Goal: Find specific page/section: Find specific page/section

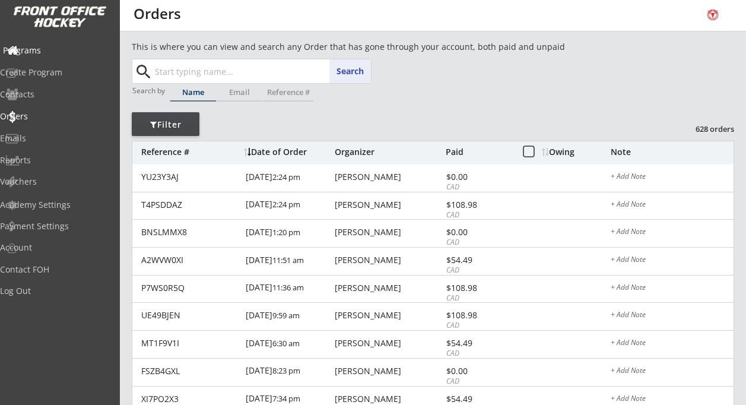
click at [46, 49] on div "Programs" at bounding box center [56, 50] width 107 height 8
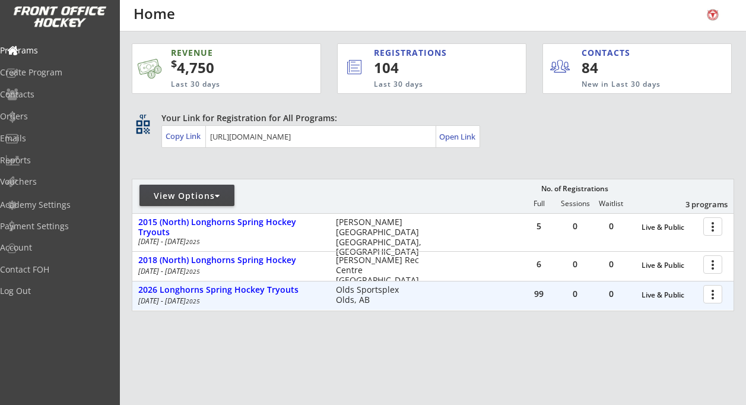
click at [715, 293] on div at bounding box center [715, 293] width 21 height 21
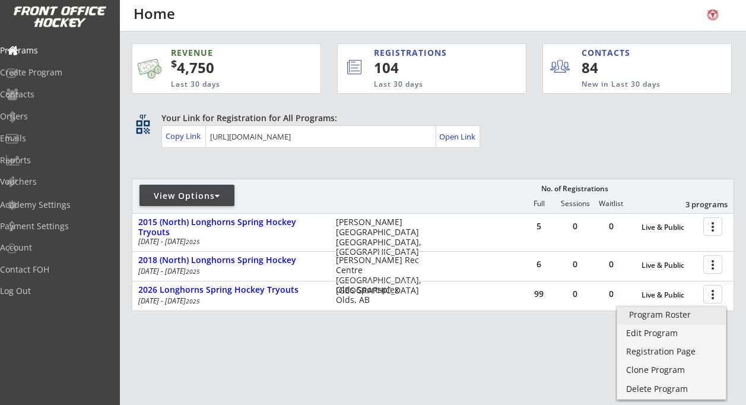
click at [676, 315] on div "Program Roster" at bounding box center [671, 315] width 85 height 8
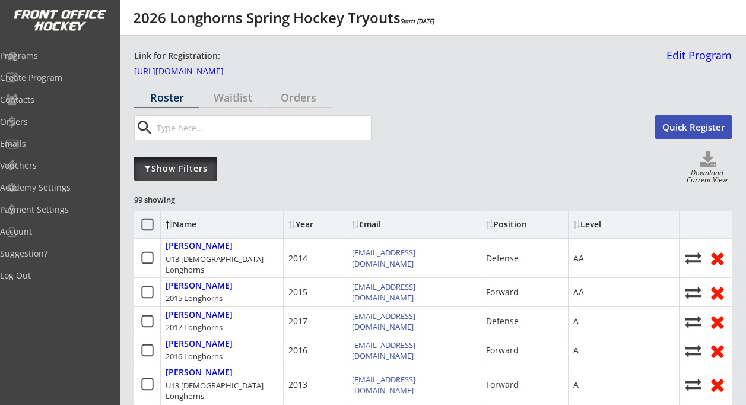
click at [191, 168] on div "Show Filters" at bounding box center [175, 169] width 83 height 12
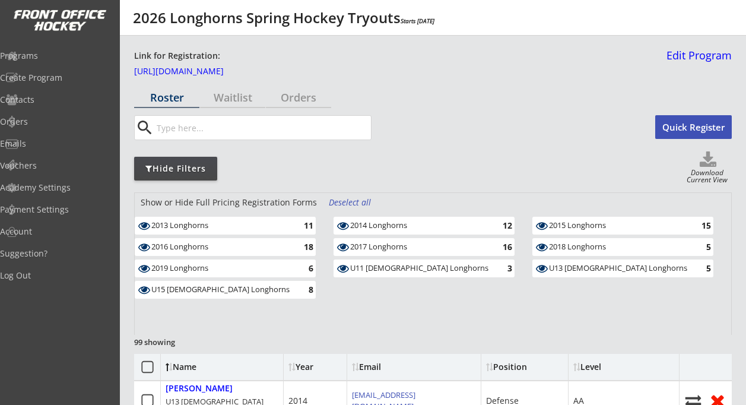
click at [585, 270] on div "U13 Female Longhorns" at bounding box center [618, 269] width 138 height 10
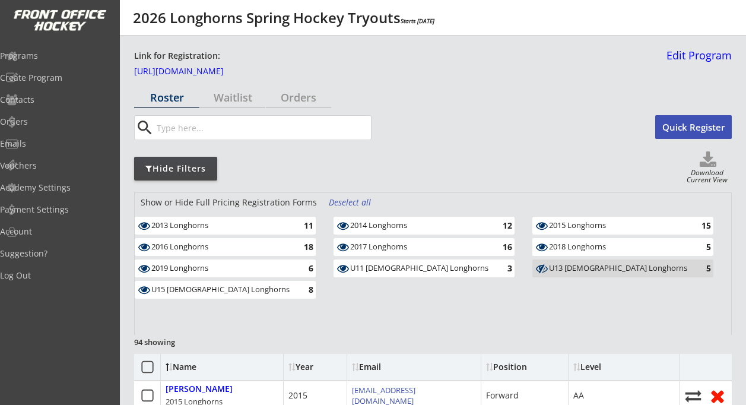
click at [585, 270] on div "U13 Female Longhorns" at bounding box center [618, 269] width 138 height 10
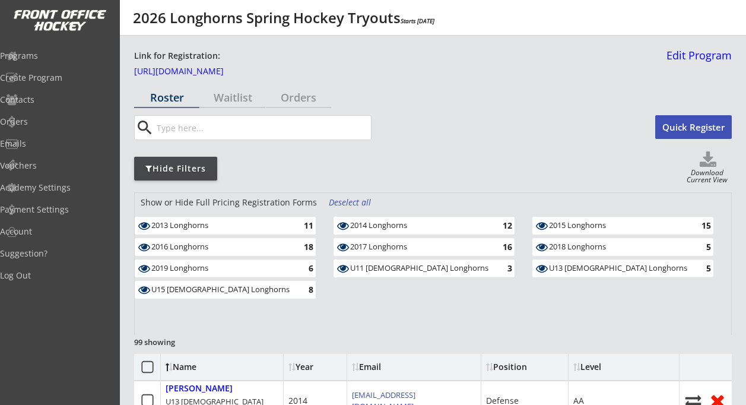
click at [191, 172] on div "Hide Filters" at bounding box center [175, 169] width 83 height 12
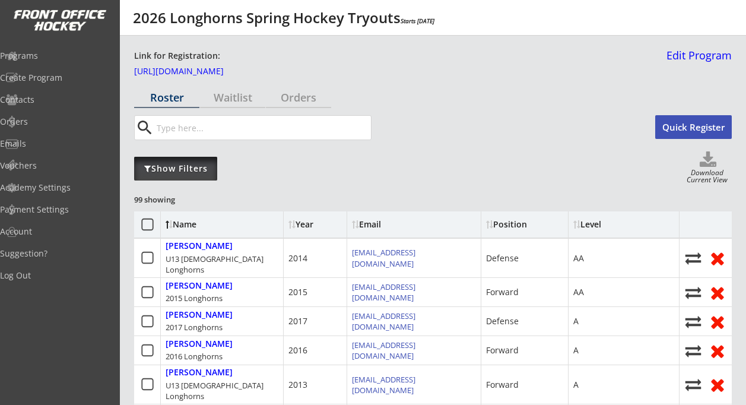
click at [191, 172] on div "Show Filters" at bounding box center [175, 169] width 83 height 12
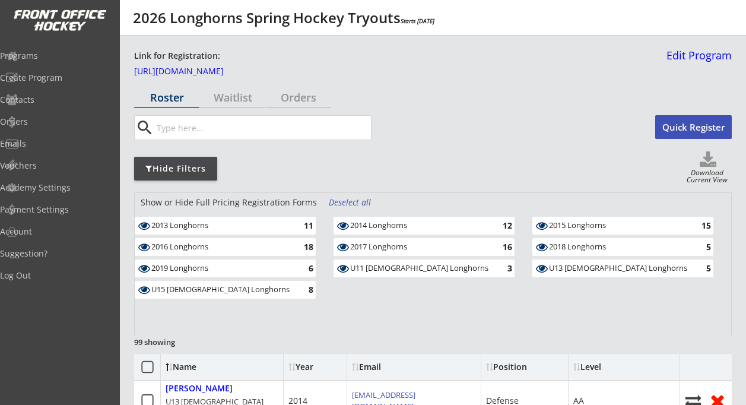
click at [349, 204] on div "Deselect all" at bounding box center [351, 203] width 44 height 12
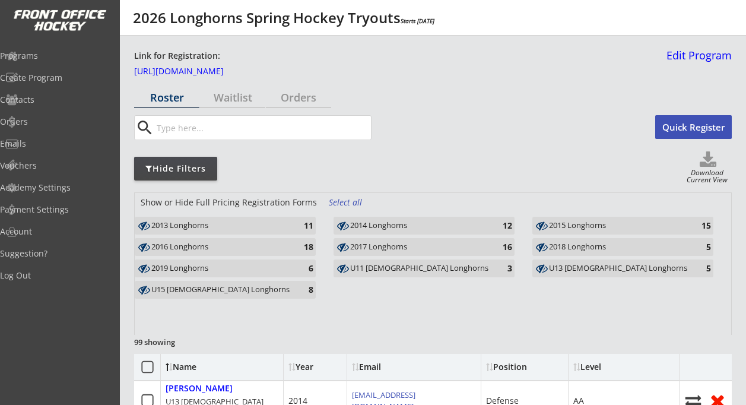
click at [610, 245] on div "2018 Longhorns" at bounding box center [618, 247] width 138 height 10
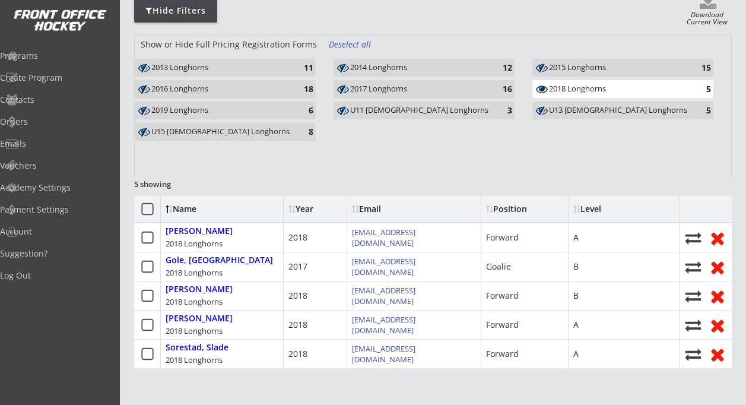
scroll to position [159, 0]
